Goal: Task Accomplishment & Management: Use online tool/utility

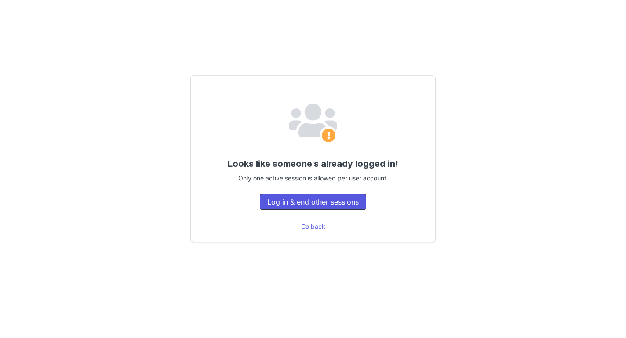
click at [292, 208] on button "Log in & end other sessions" at bounding box center [313, 202] width 106 height 16
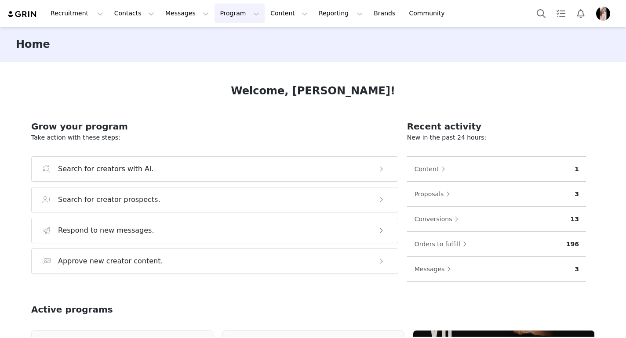
click at [237, 13] on button "Program Program" at bounding box center [239, 14] width 50 height 20
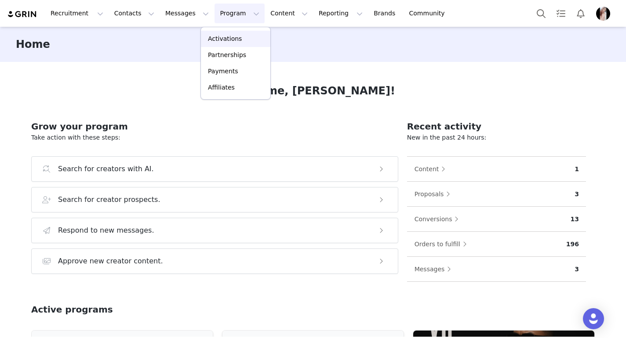
click at [239, 37] on div "Activations" at bounding box center [235, 38] width 59 height 9
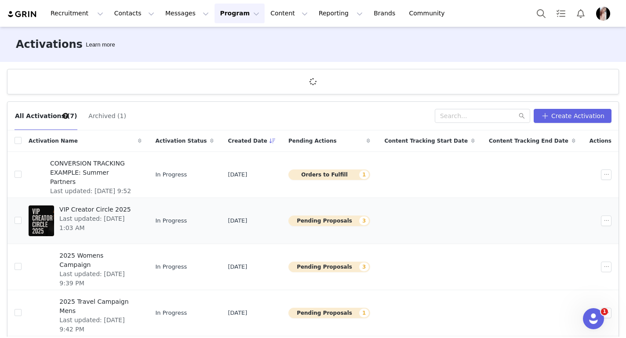
click at [370, 221] on button "Pending Proposals 3" at bounding box center [329, 221] width 82 height 11
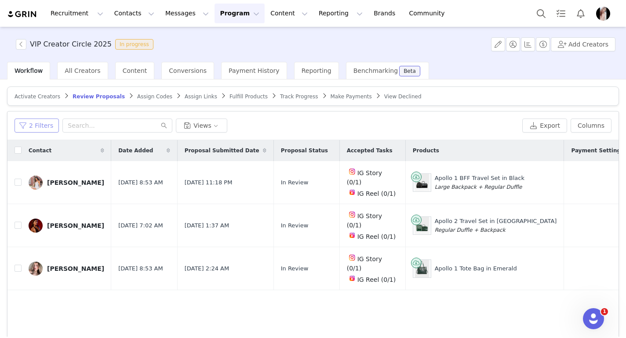
click at [32, 122] on button "2 Filters" at bounding box center [36, 126] width 44 height 14
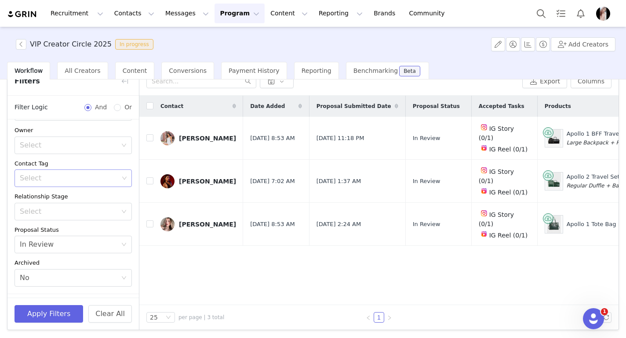
scroll to position [56, 0]
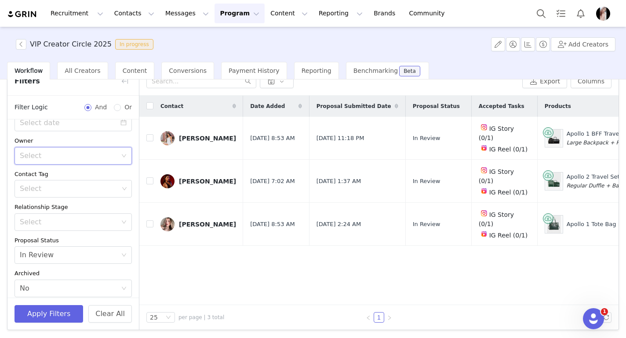
click at [118, 149] on div "Select" at bounding box center [72, 156] width 117 height 18
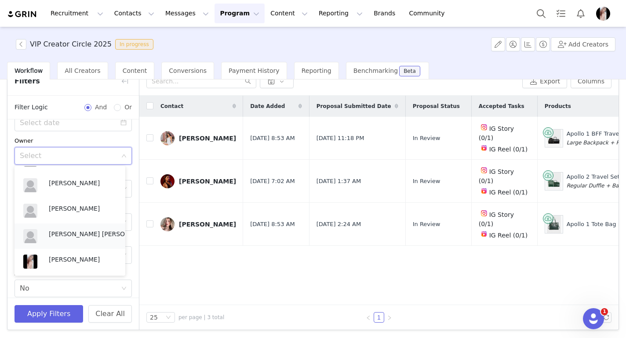
scroll to position [21, 0]
click at [72, 254] on p "[PERSON_NAME]" at bounding box center [83, 259] width 68 height 10
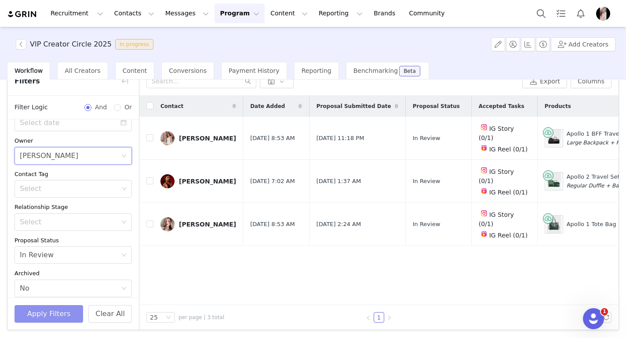
click at [57, 316] on button "Apply Filters" at bounding box center [48, 314] width 69 height 18
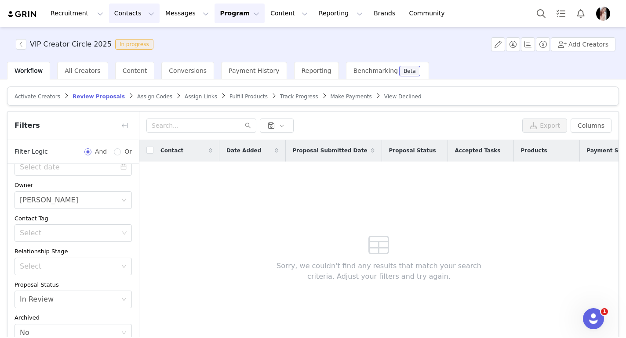
click at [134, 12] on button "Contacts Contacts" at bounding box center [134, 14] width 51 height 20
click at [134, 54] on p "Prospects" at bounding box center [124, 55] width 29 height 9
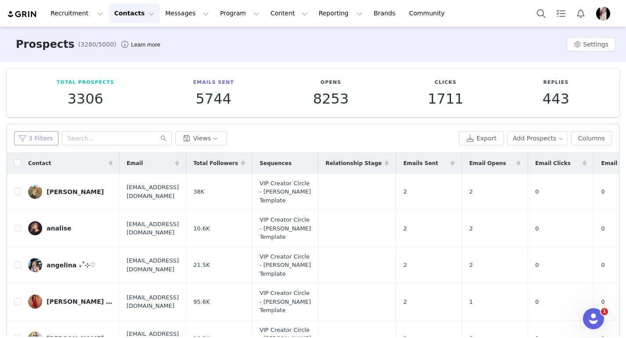
click at [47, 141] on button "3 Filters" at bounding box center [36, 138] width 44 height 14
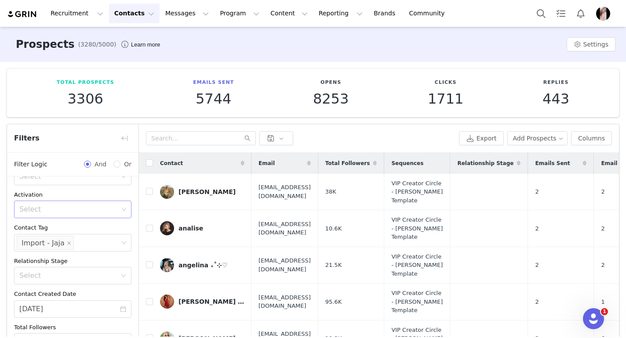
scroll to position [74, 0]
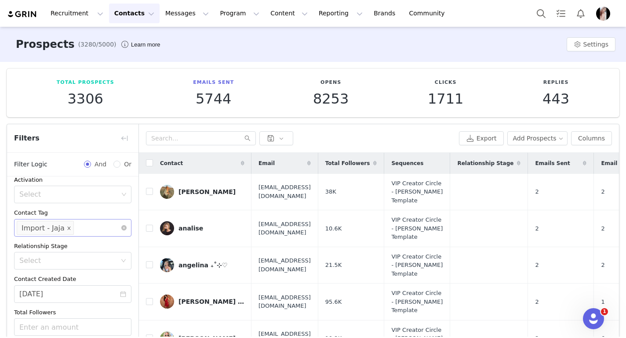
click at [68, 229] on icon "icon: close" at bounding box center [68, 228] width 3 height 3
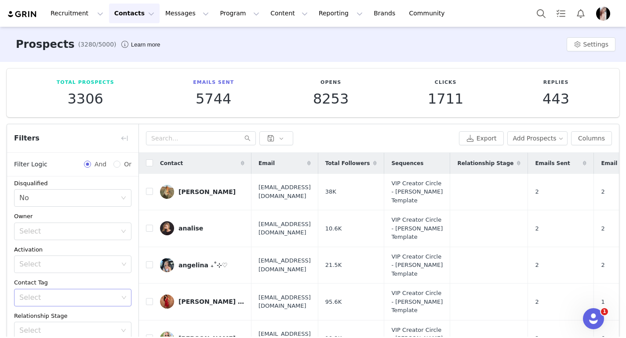
scroll to position [1, 0]
click at [79, 229] on div "Select" at bounding box center [69, 234] width 101 height 17
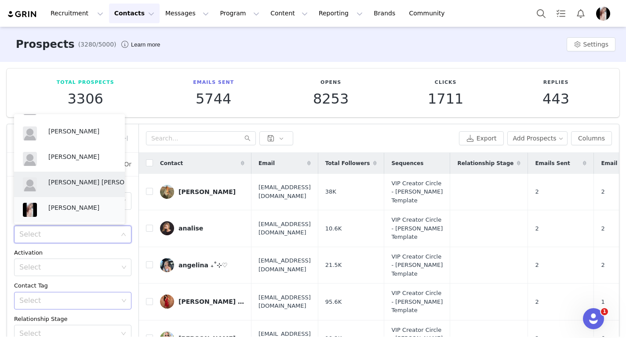
scroll to position [21, 0]
click at [73, 211] on p "[PERSON_NAME]" at bounding box center [82, 208] width 68 height 10
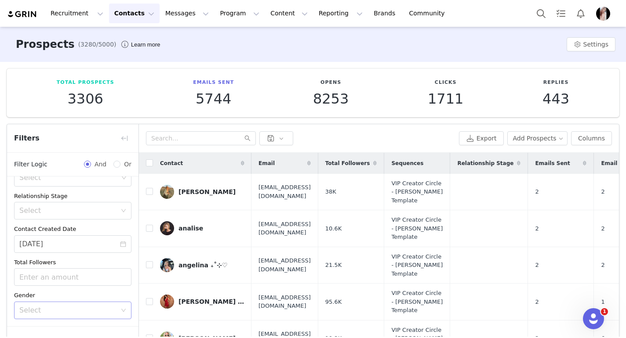
scroll to position [57, 0]
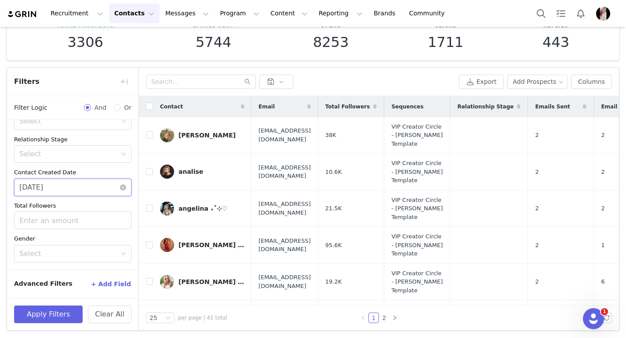
click at [87, 189] on input "08/27/2025" at bounding box center [72, 188] width 117 height 18
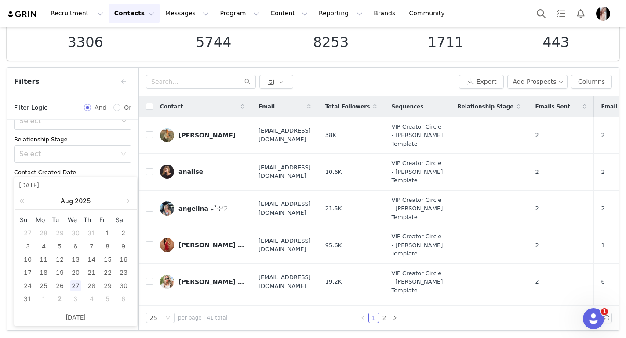
click at [120, 202] on link at bounding box center [120, 201] width 8 height 18
click at [58, 233] on div "2" at bounding box center [59, 233] width 11 height 11
type input "[DATE]"
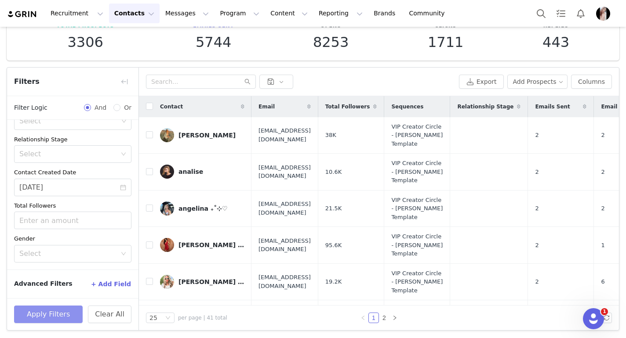
click at [58, 315] on button "Apply Filters" at bounding box center [48, 315] width 69 height 18
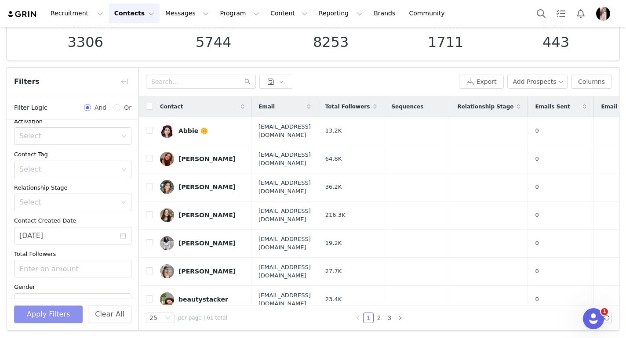
scroll to position [83, 0]
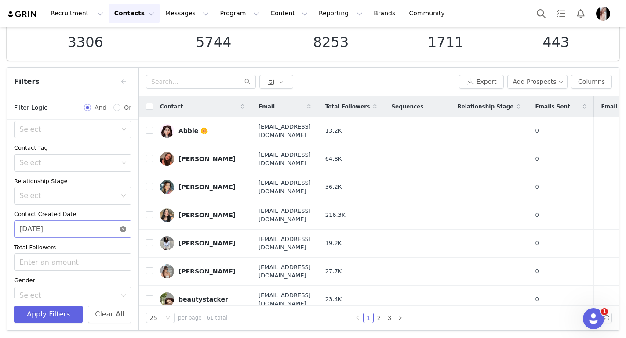
click at [120, 231] on icon "icon: close-circle" at bounding box center [123, 229] width 6 height 6
click at [120, 231] on icon "icon: calendar" at bounding box center [123, 229] width 6 height 6
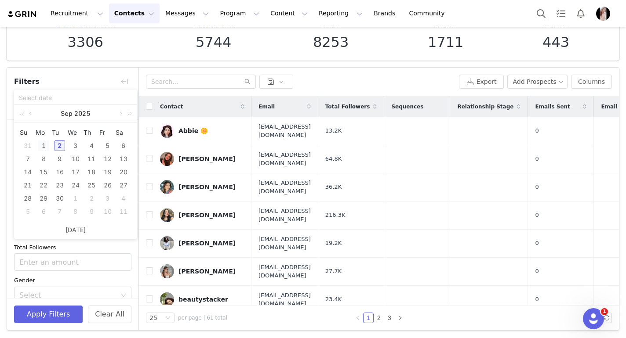
click at [46, 143] on div "1" at bounding box center [43, 146] width 11 height 11
type input "09/01/2025"
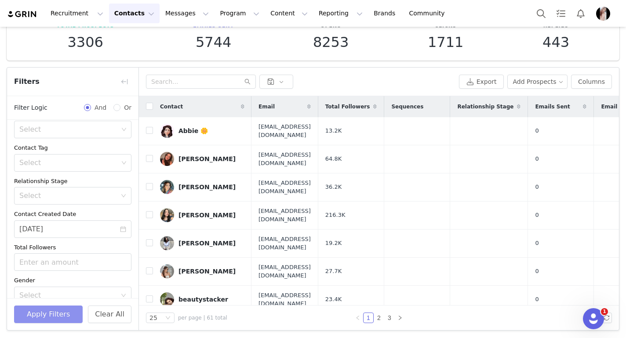
click at [54, 317] on button "Apply Filters" at bounding box center [48, 315] width 69 height 18
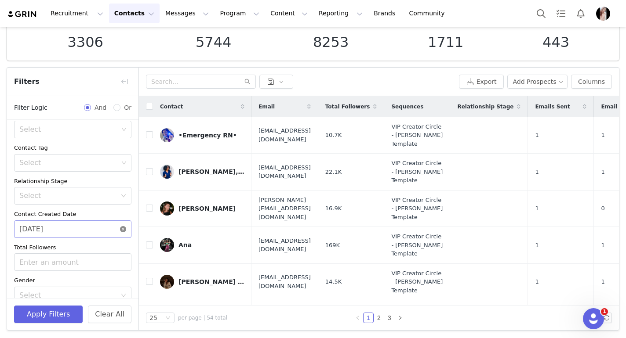
click at [120, 229] on icon "icon: close-circle" at bounding box center [123, 229] width 6 height 6
click at [120, 229] on icon "icon: calendar" at bounding box center [123, 229] width 6 height 6
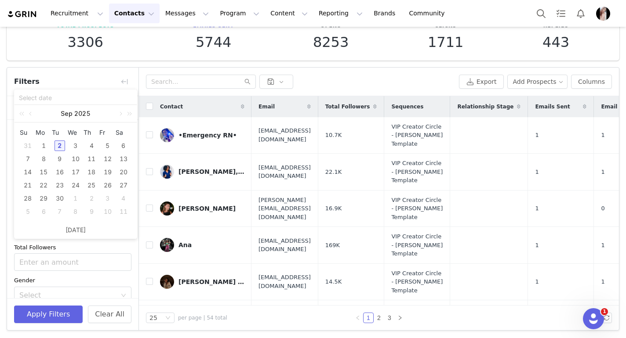
click at [58, 146] on div "2" at bounding box center [59, 146] width 11 height 11
type input "[DATE]"
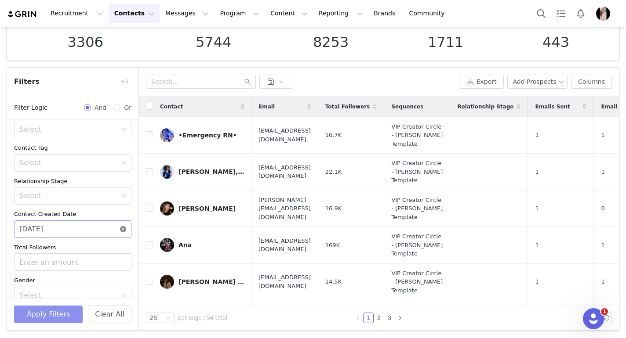
click at [53, 314] on button "Apply Filters" at bounding box center [48, 315] width 69 height 18
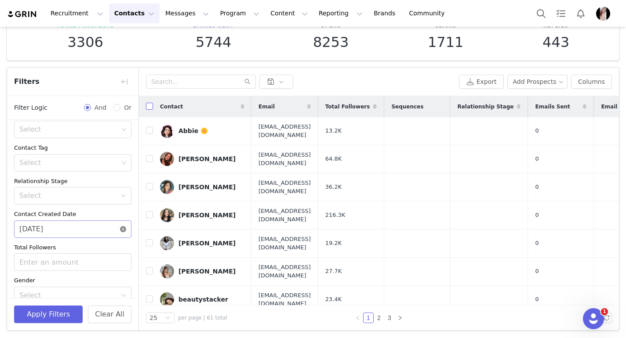
click at [147, 105] on input "checkbox" at bounding box center [149, 106] width 7 height 7
checkbox input "true"
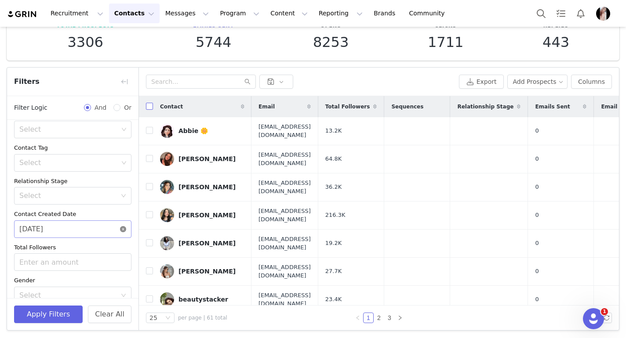
checkbox input "true"
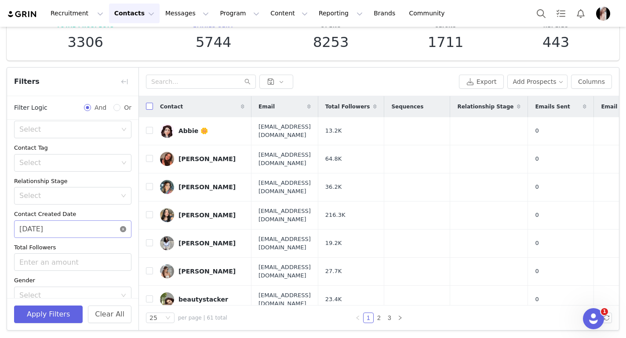
checkbox input "true"
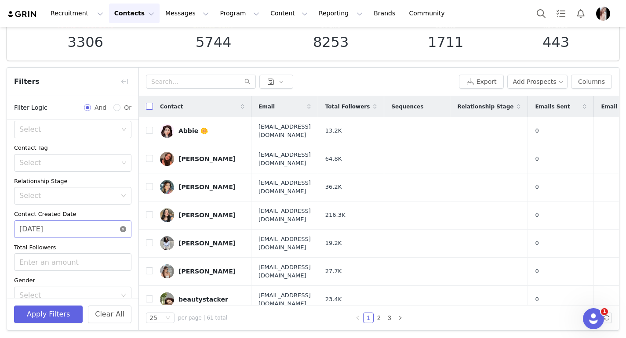
checkbox input "true"
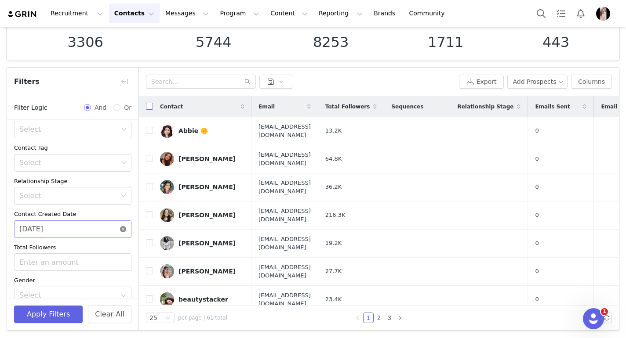
checkbox input "true"
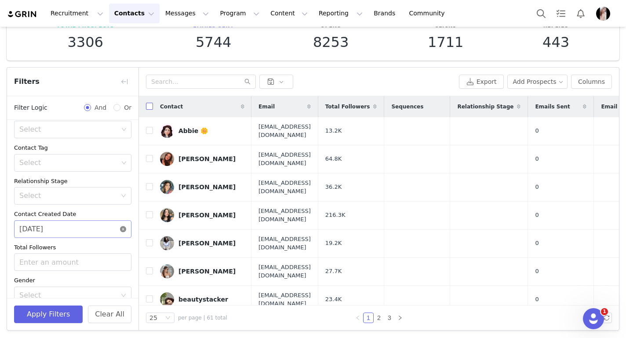
checkbox input "true"
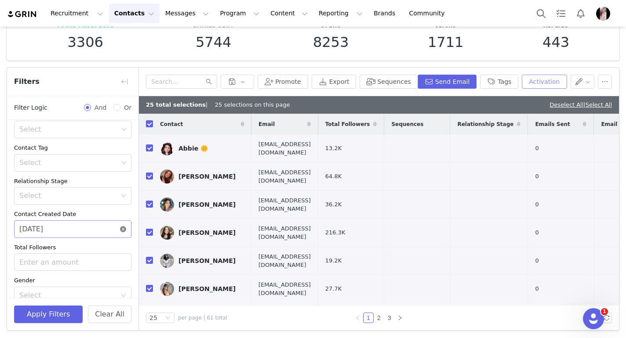
click at [530, 79] on button "Activation" at bounding box center [544, 82] width 45 height 14
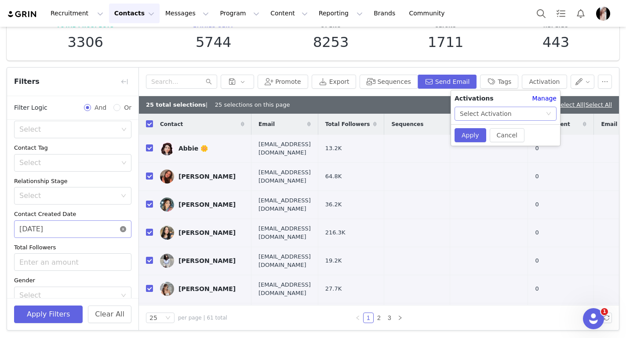
click at [491, 115] on div "Select Activation" at bounding box center [486, 113] width 52 height 13
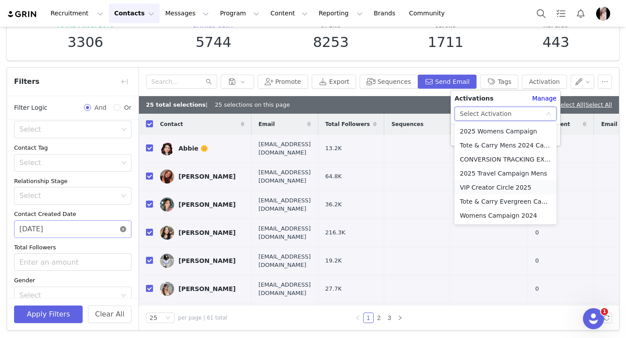
click at [479, 192] on li "VIP Creator Circle 2025" at bounding box center [505, 188] width 102 height 14
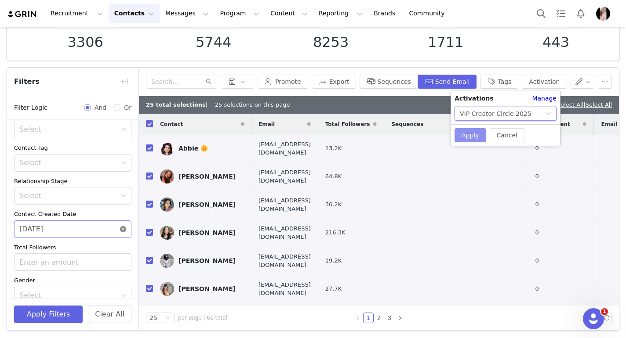
click at [471, 137] on button "Apply" at bounding box center [470, 135] width 32 height 14
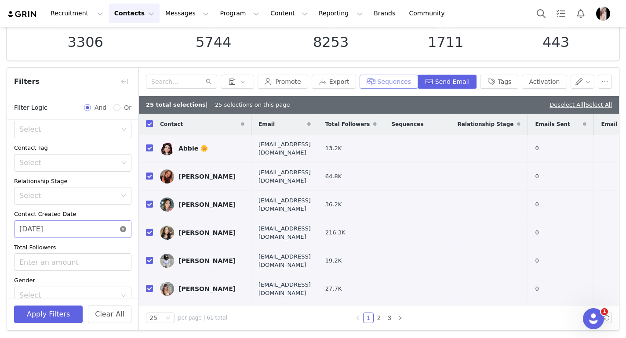
click at [381, 79] on button "Sequences" at bounding box center [388, 82] width 58 height 14
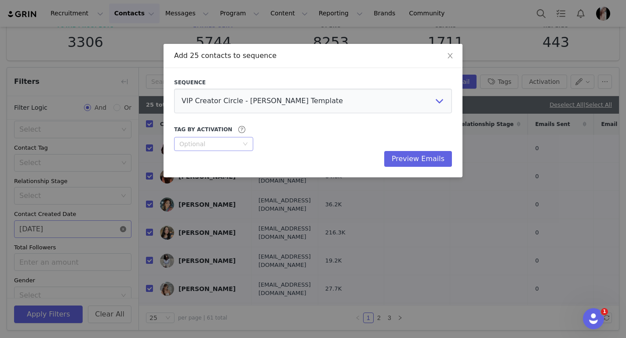
click at [219, 146] on div "Optional" at bounding box center [208, 144] width 59 height 9
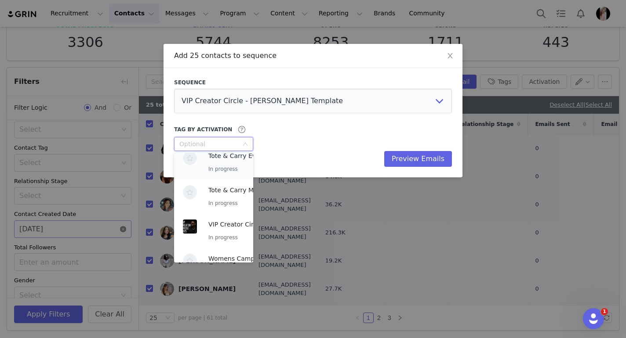
scroll to position [134, 0]
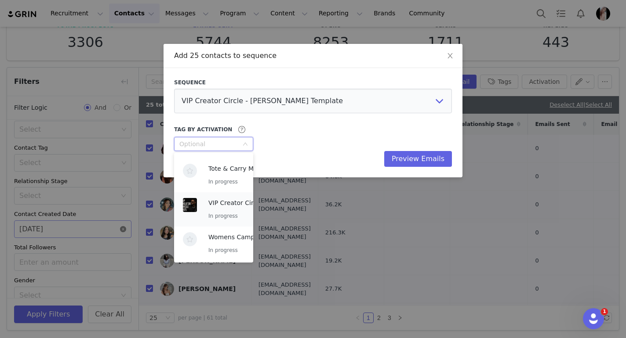
click at [213, 203] on p "VIP Creator Circle 2025" at bounding box center [244, 203] width 72 height 10
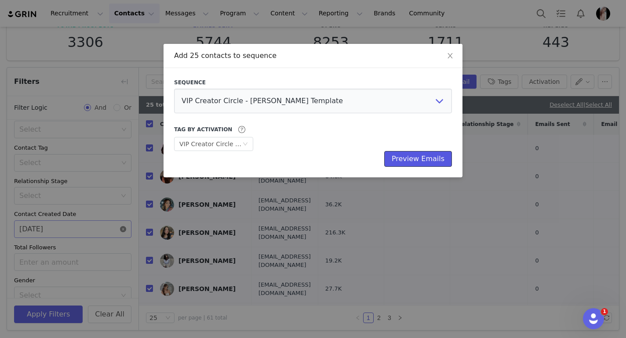
click at [424, 162] on button "Preview Emails" at bounding box center [418, 159] width 68 height 16
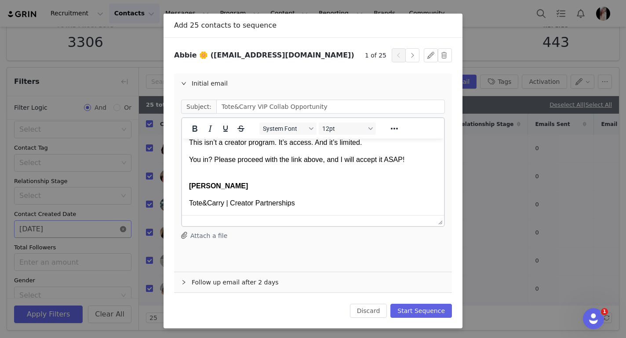
scroll to position [31, 0]
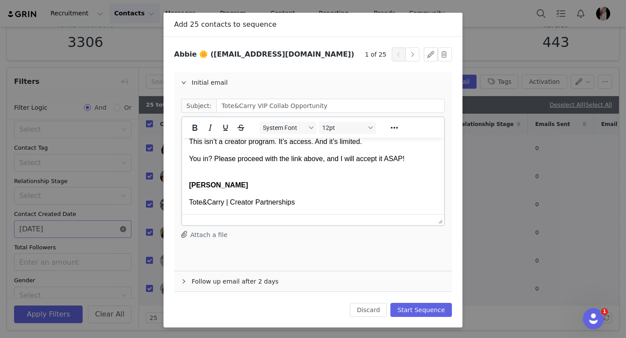
click at [212, 287] on div "Follow up email after 2 days" at bounding box center [313, 282] width 278 height 20
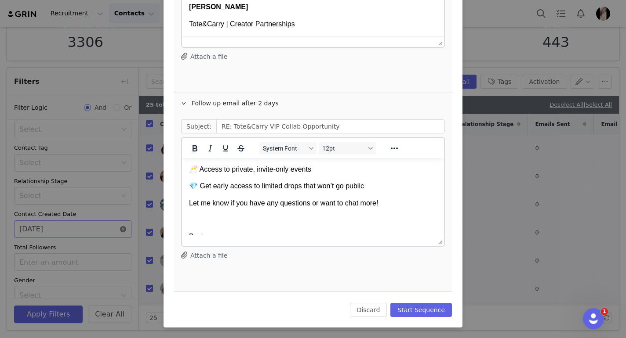
scroll to position [179, 0]
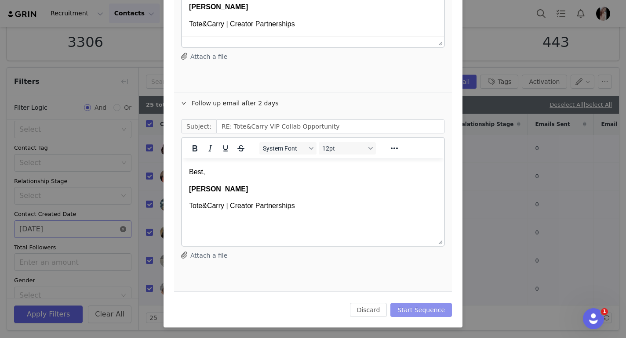
click at [412, 307] on button "Start Sequence" at bounding box center [421, 310] width 62 height 14
